Goal: Information Seeking & Learning: Learn about a topic

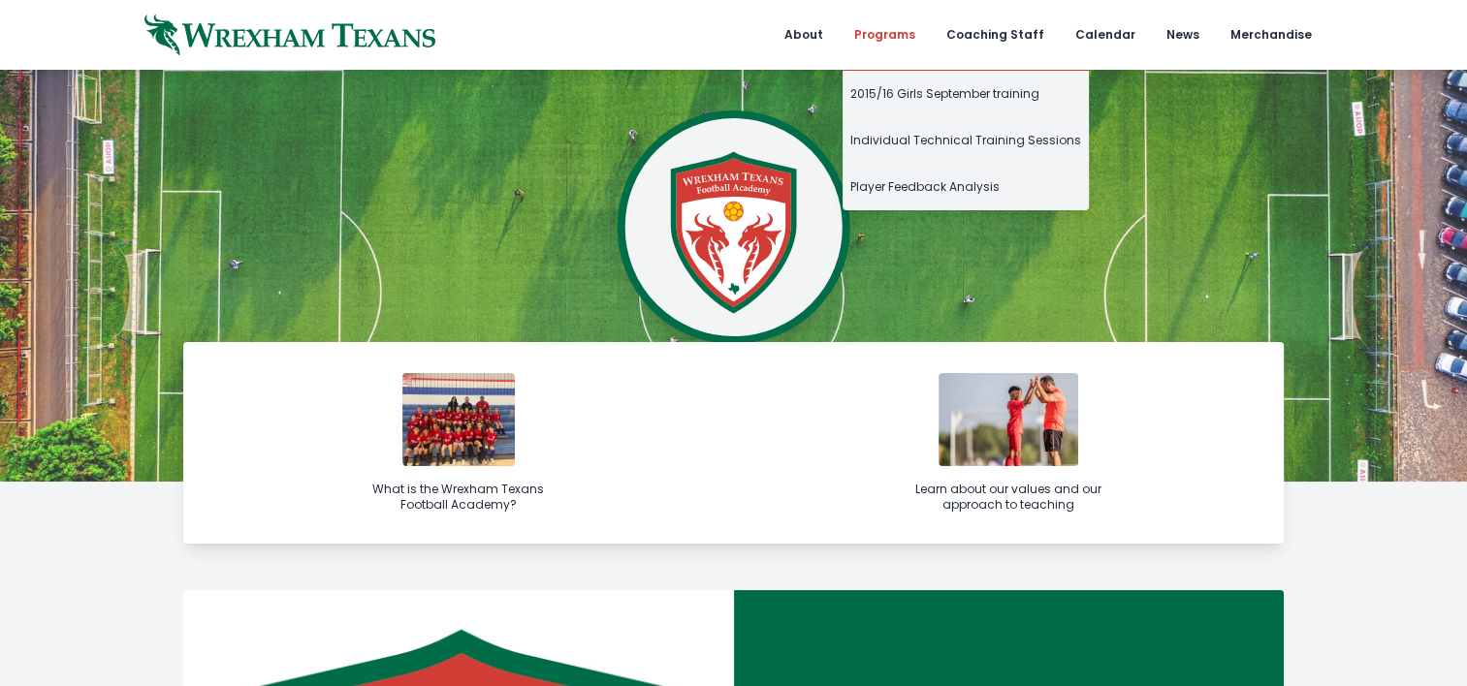
click at [910, 29] on link "Programs" at bounding box center [884, 35] width 84 height 70
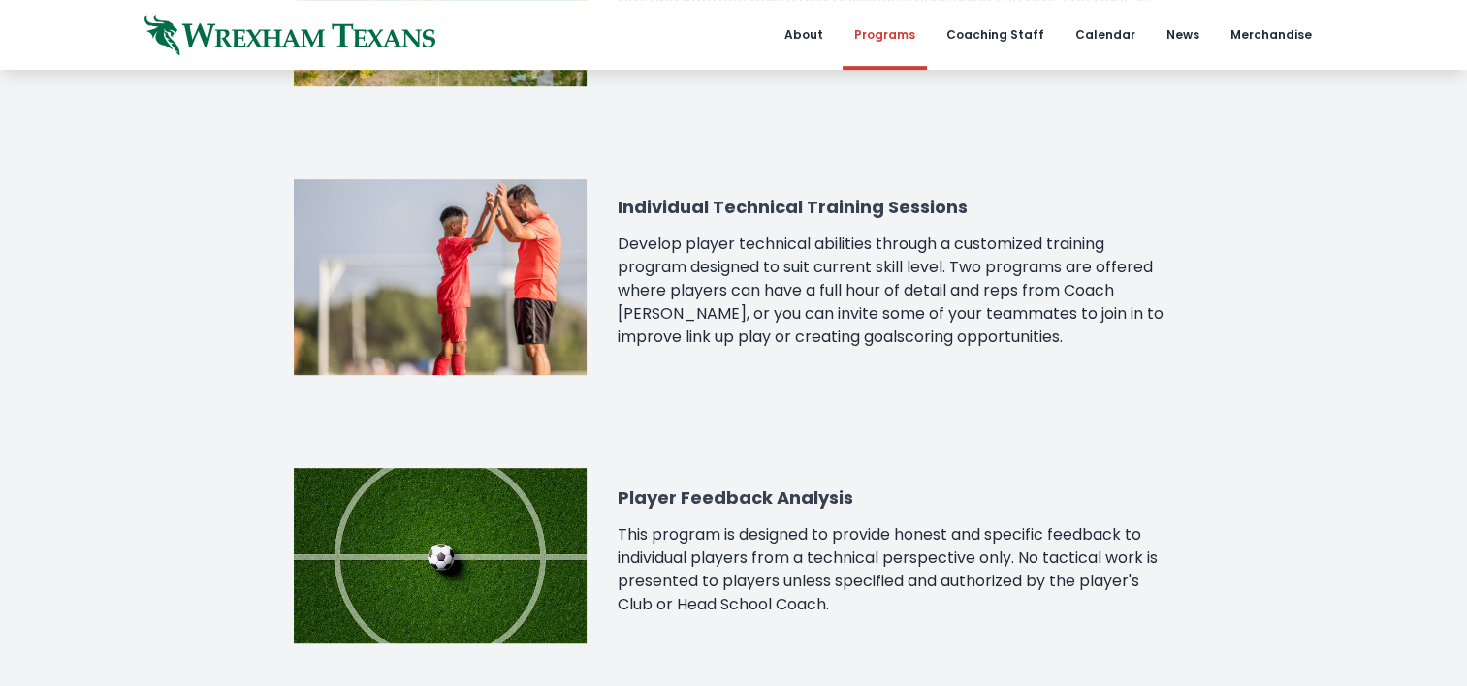
scroll to position [972, 0]
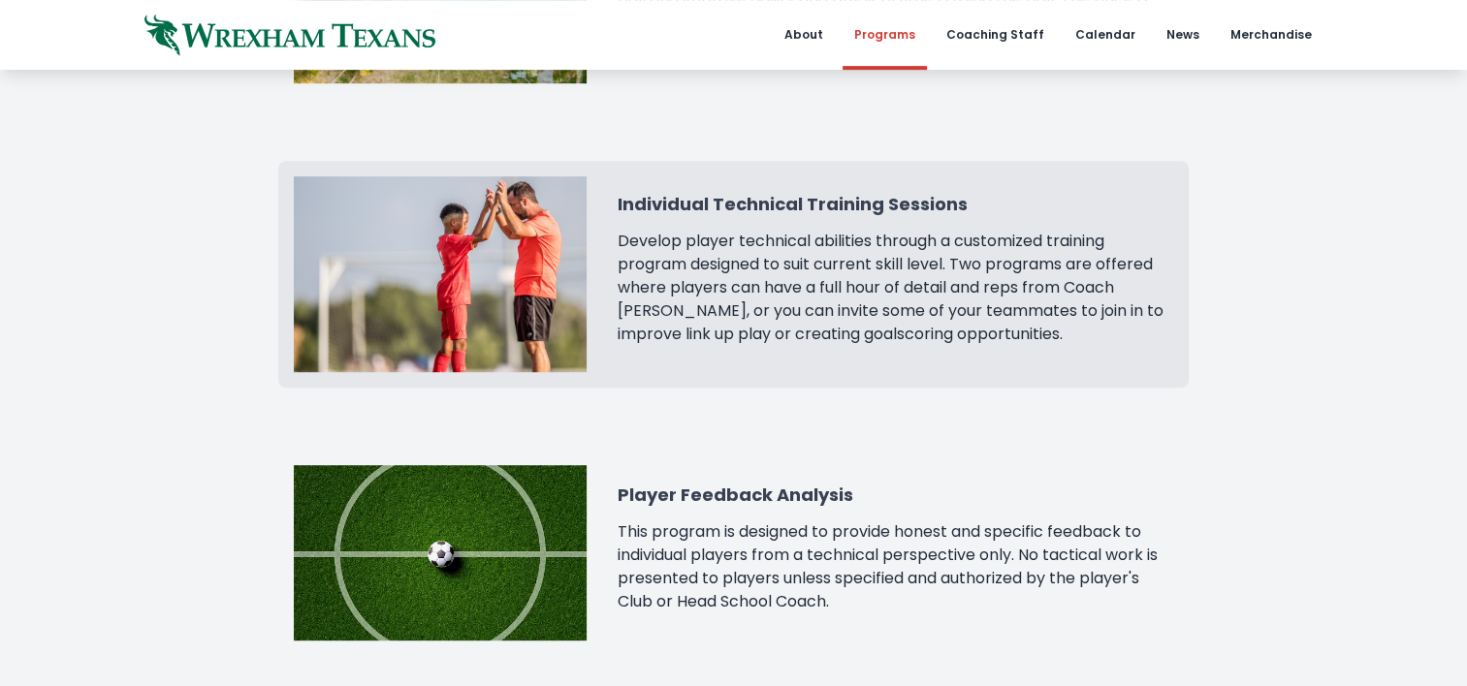
click at [688, 198] on h3 "Individual Technical Training Sessions" at bounding box center [895, 204] width 555 height 27
